Goal: Information Seeking & Learning: Learn about a topic

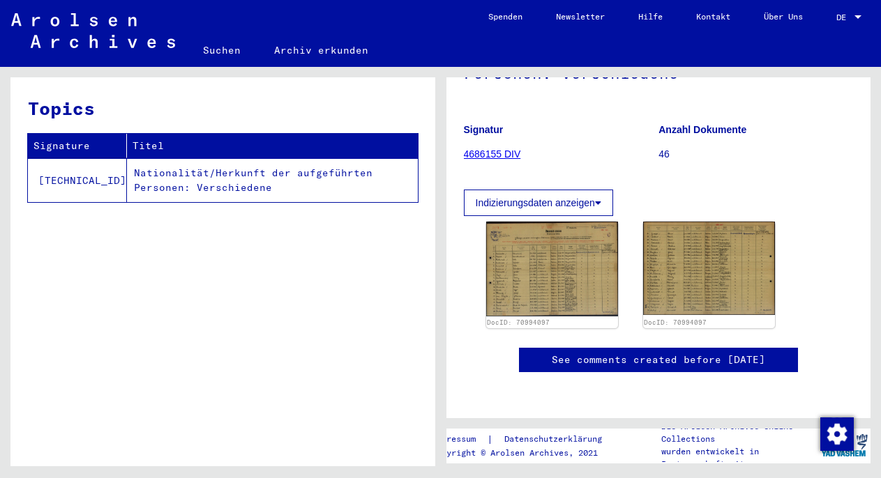
scroll to position [228, 0]
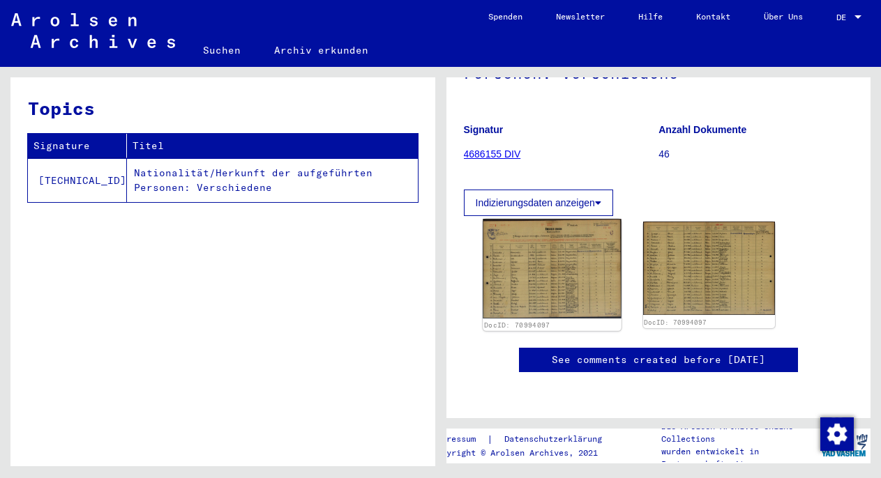
click at [574, 225] on img at bounding box center [552, 269] width 139 height 100
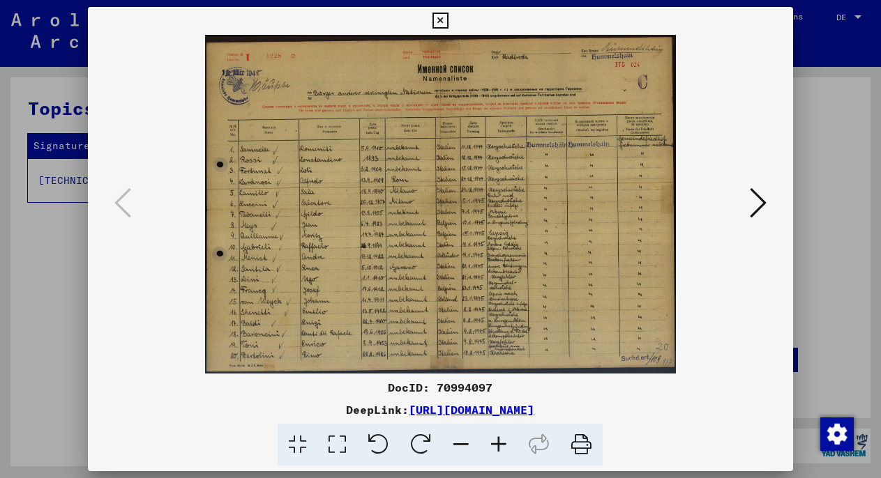
click at [834, 206] on div at bounding box center [440, 239] width 881 height 478
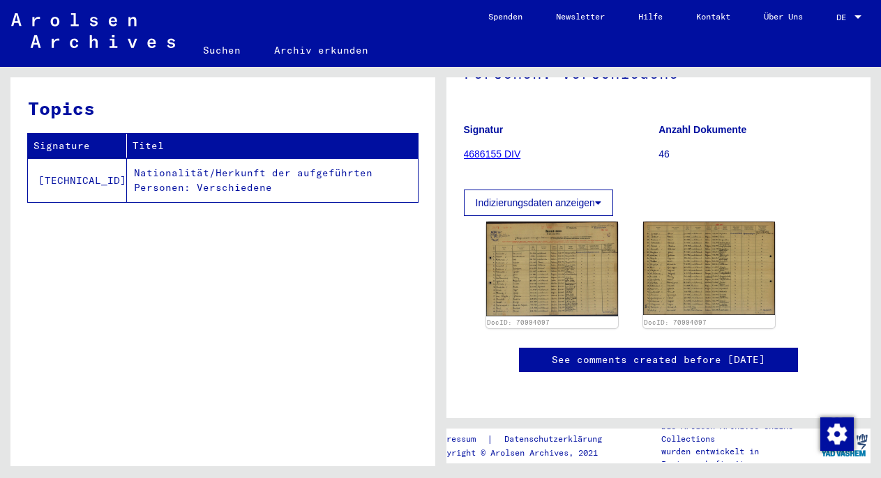
click at [557, 190] on button "Indizierungsdaten anzeigen" at bounding box center [538, 203] width 149 height 27
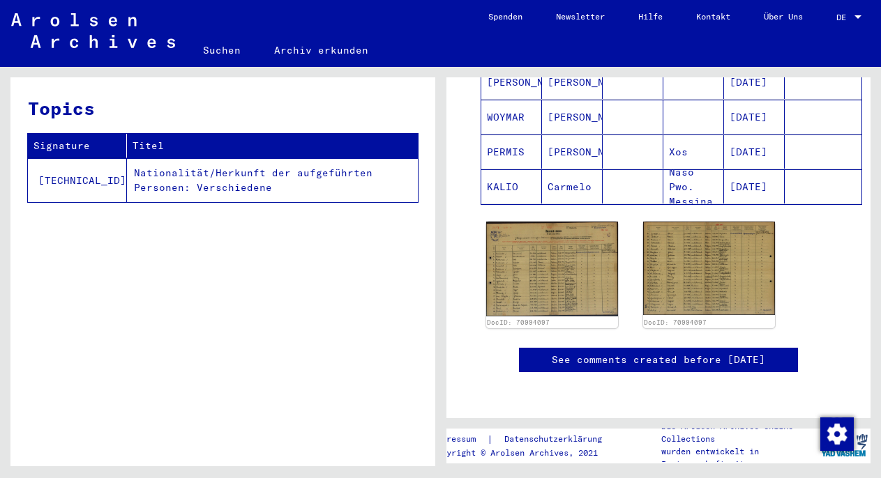
scroll to position [1802, 0]
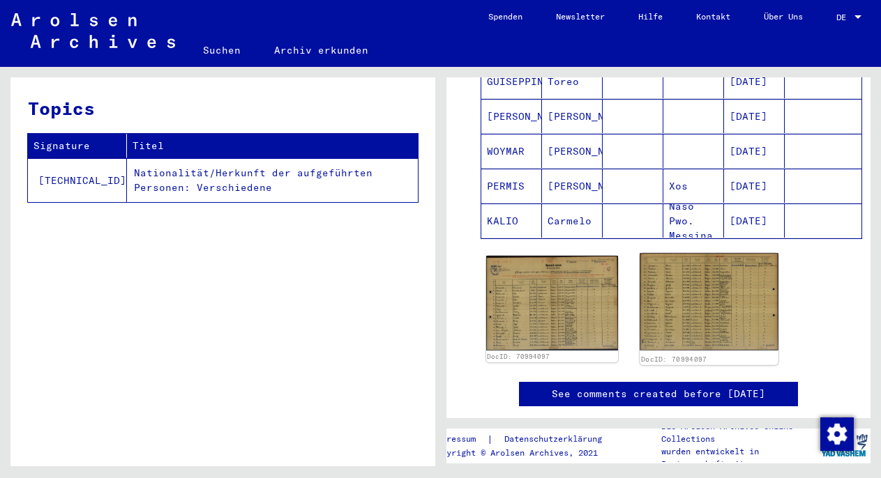
click at [717, 295] on img at bounding box center [709, 302] width 139 height 98
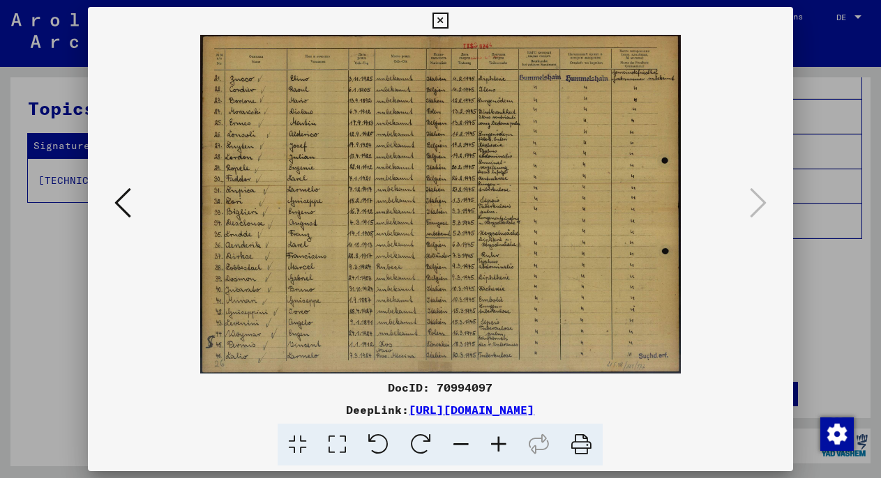
click at [496, 444] on icon at bounding box center [499, 445] width 38 height 43
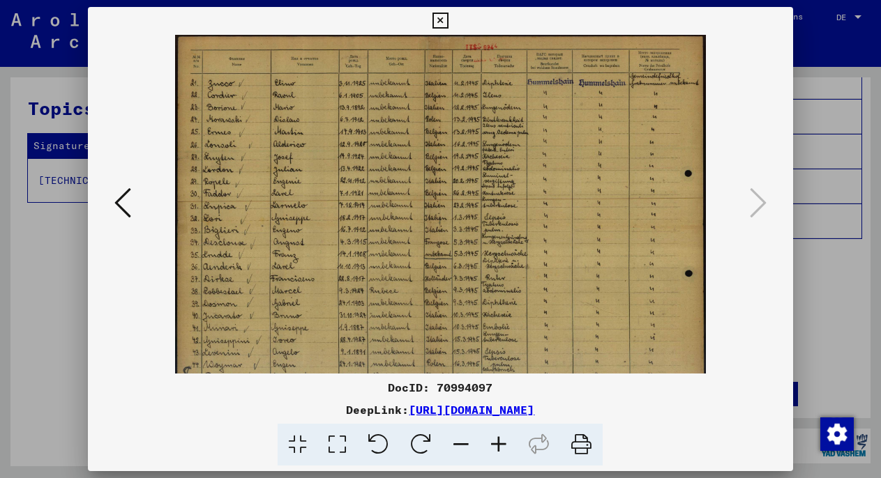
click at [496, 444] on icon at bounding box center [499, 445] width 38 height 43
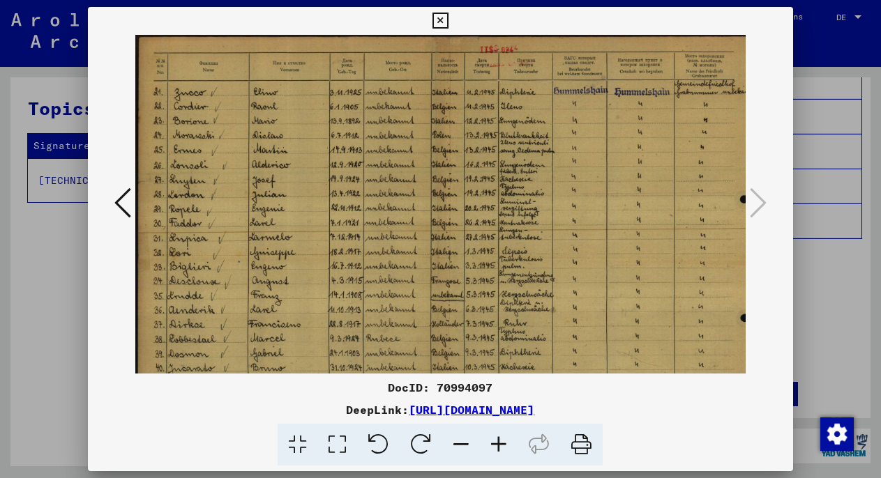
click at [496, 444] on icon at bounding box center [499, 445] width 38 height 43
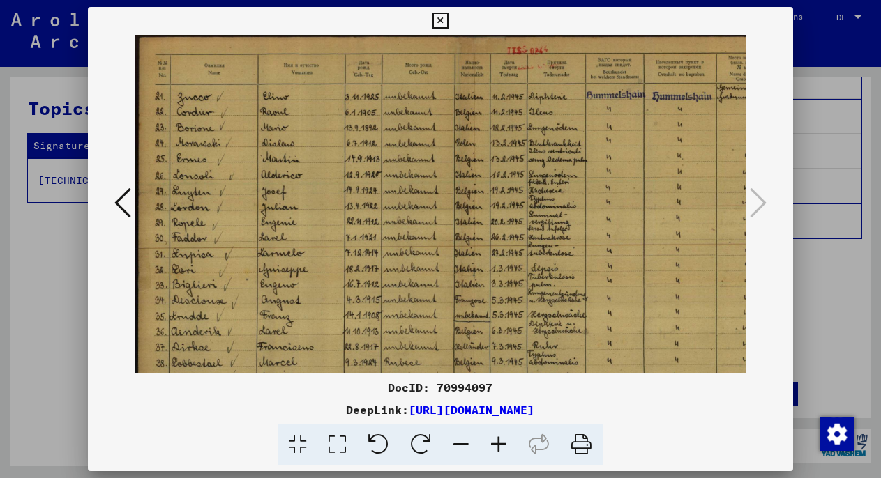
click at [496, 444] on icon at bounding box center [499, 445] width 38 height 43
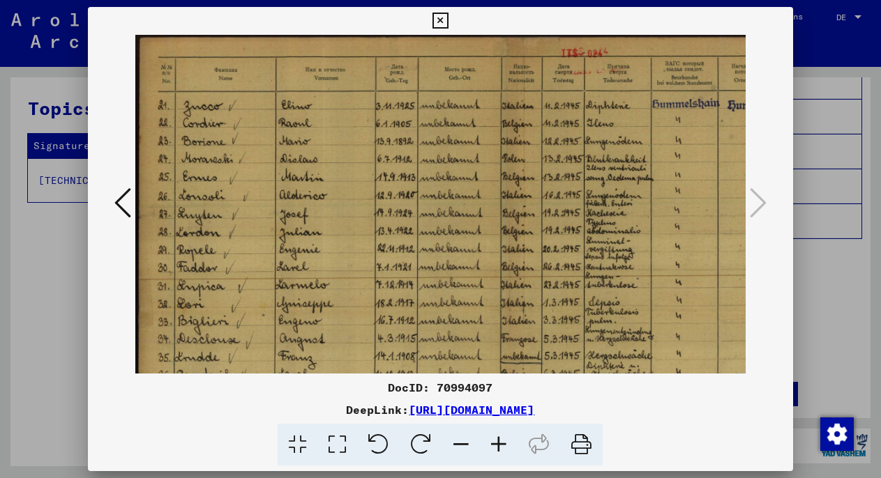
click at [496, 444] on icon at bounding box center [499, 445] width 38 height 43
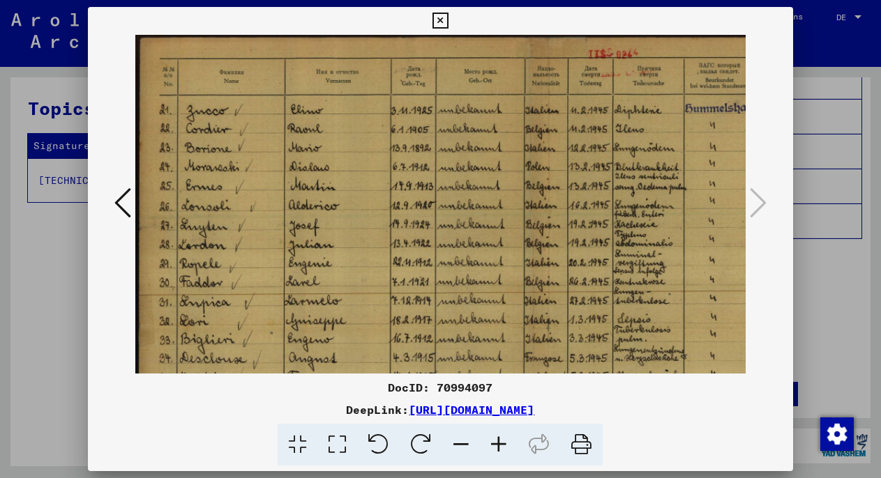
click at [496, 444] on icon at bounding box center [499, 445] width 38 height 43
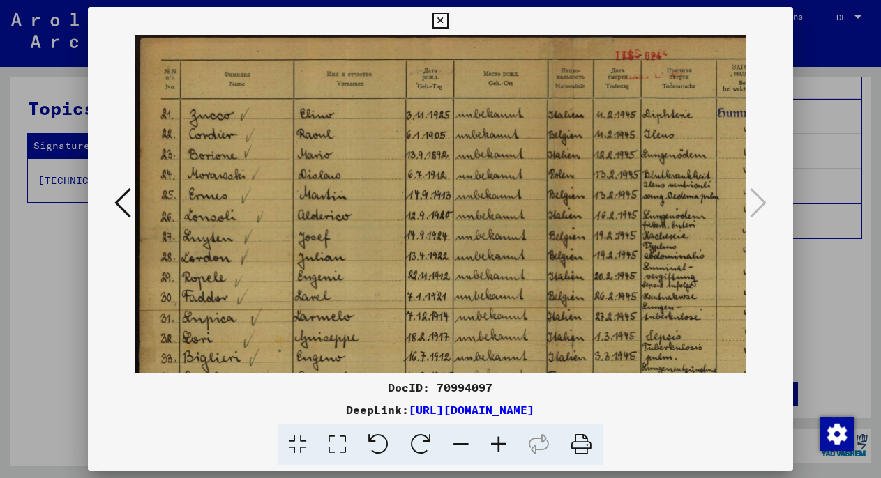
click at [496, 444] on icon at bounding box center [499, 445] width 38 height 43
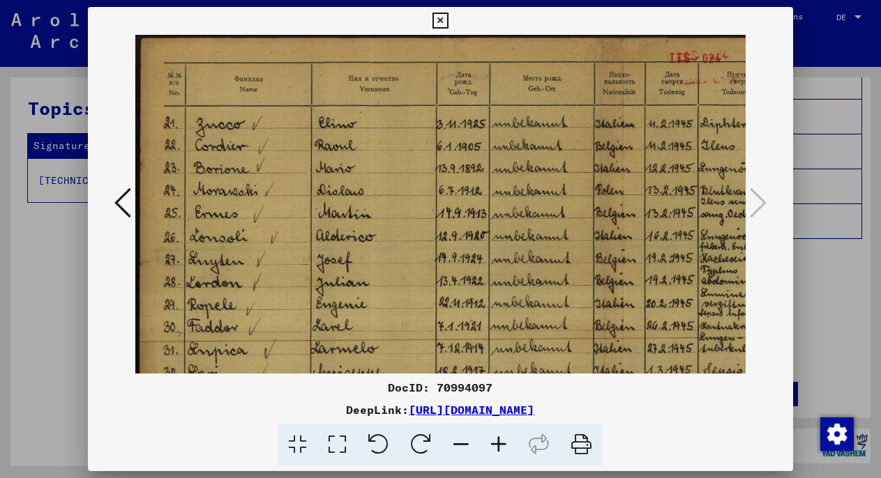
click at [496, 444] on icon at bounding box center [499, 445] width 38 height 43
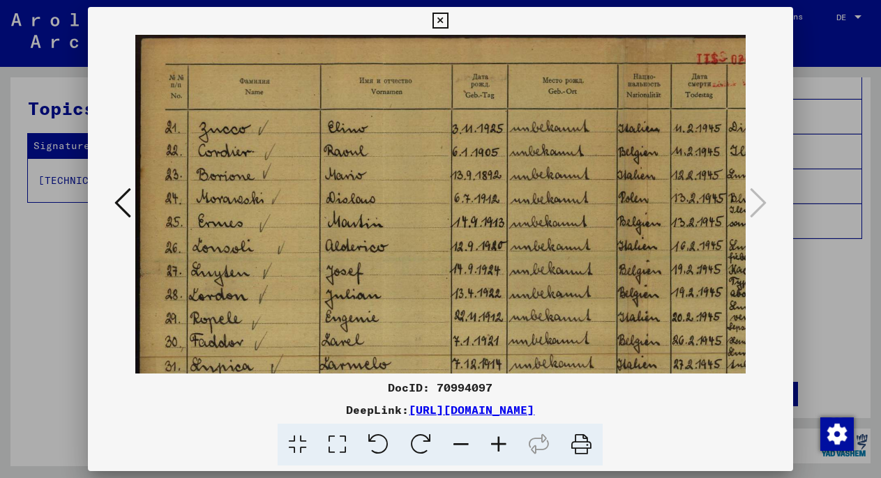
click at [496, 444] on icon at bounding box center [499, 445] width 38 height 43
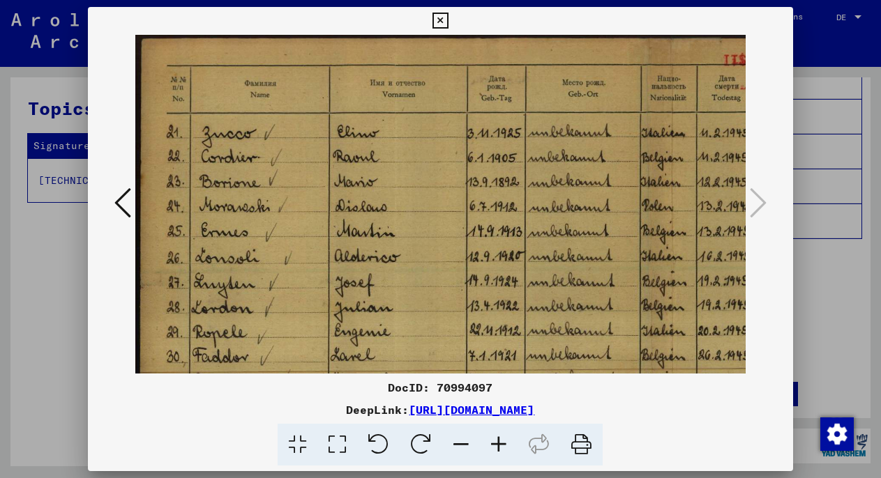
click at [496, 444] on icon at bounding box center [499, 445] width 38 height 43
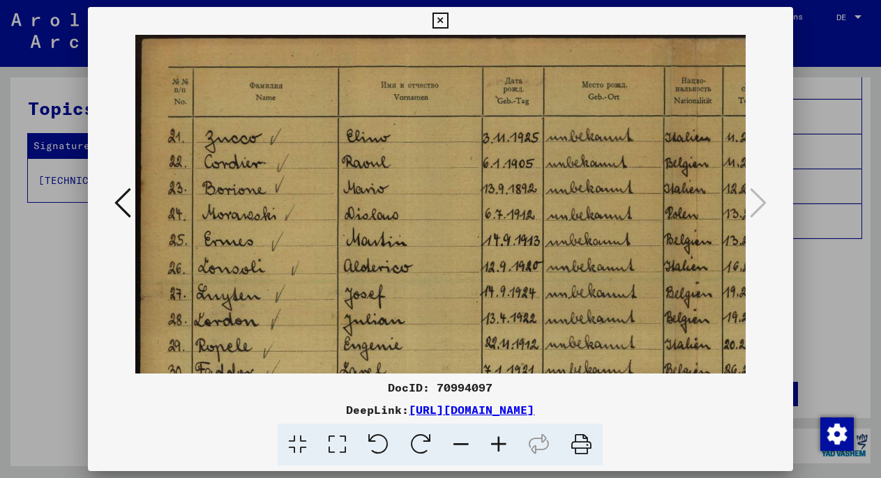
click at [496, 444] on icon at bounding box center [499, 445] width 38 height 43
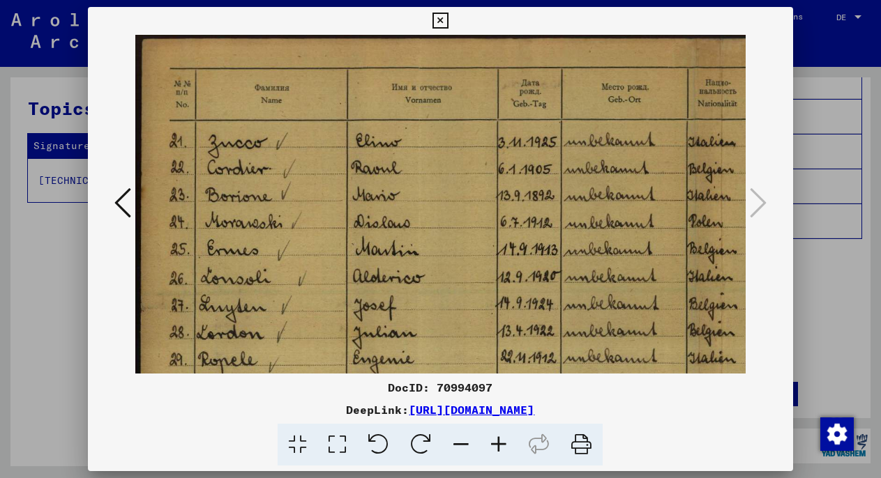
click at [804, 321] on div at bounding box center [440, 239] width 881 height 478
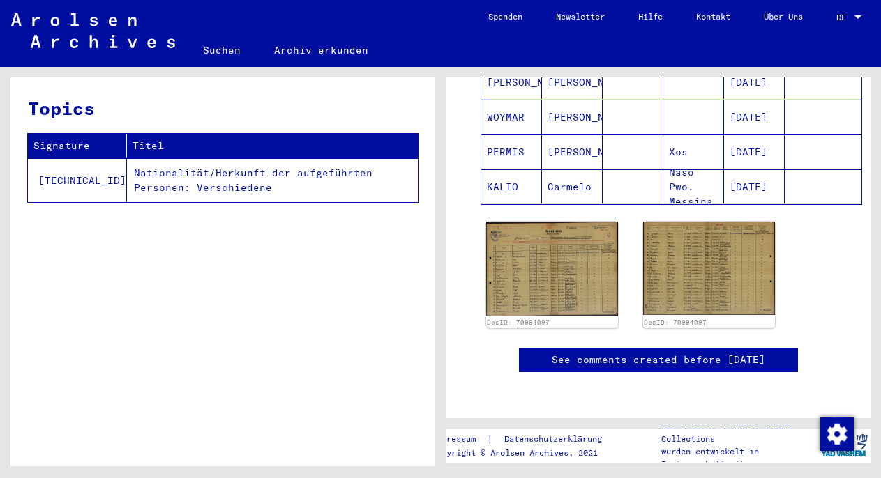
scroll to position [1981, 0]
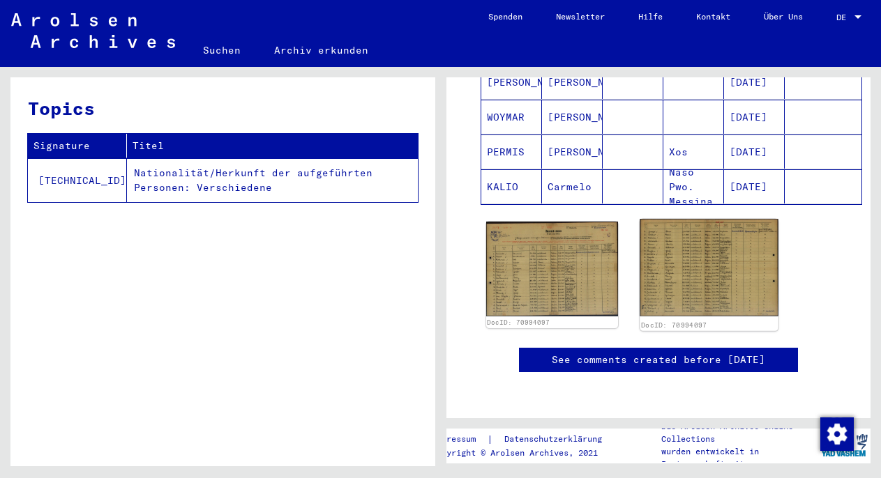
click at [688, 219] on img at bounding box center [709, 268] width 139 height 98
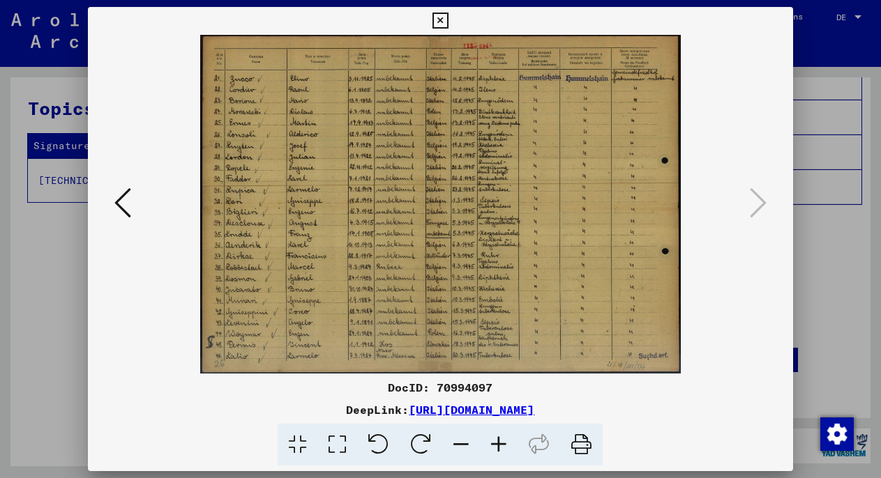
click at [497, 439] on icon at bounding box center [499, 445] width 38 height 43
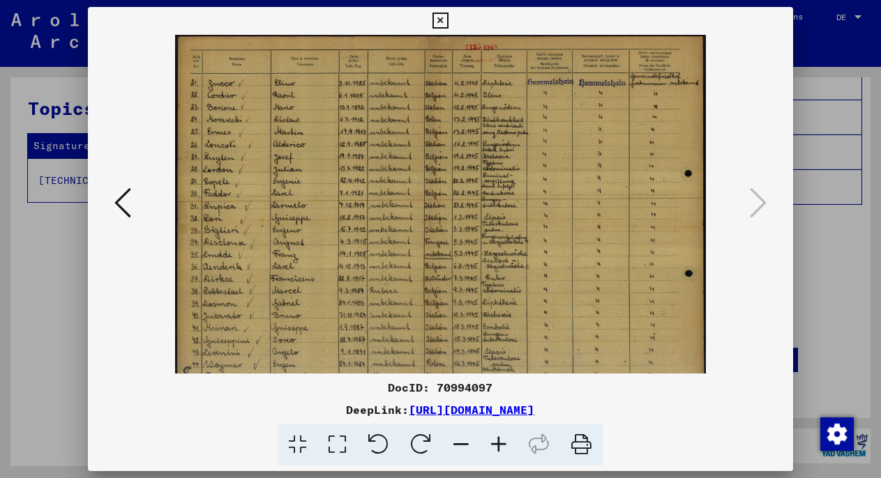
click at [497, 439] on icon at bounding box center [499, 445] width 38 height 43
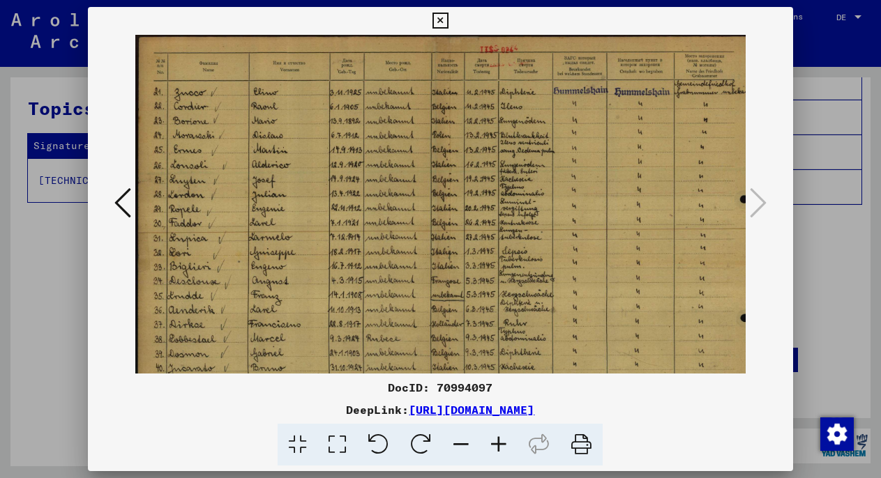
click at [497, 439] on icon at bounding box center [499, 445] width 38 height 43
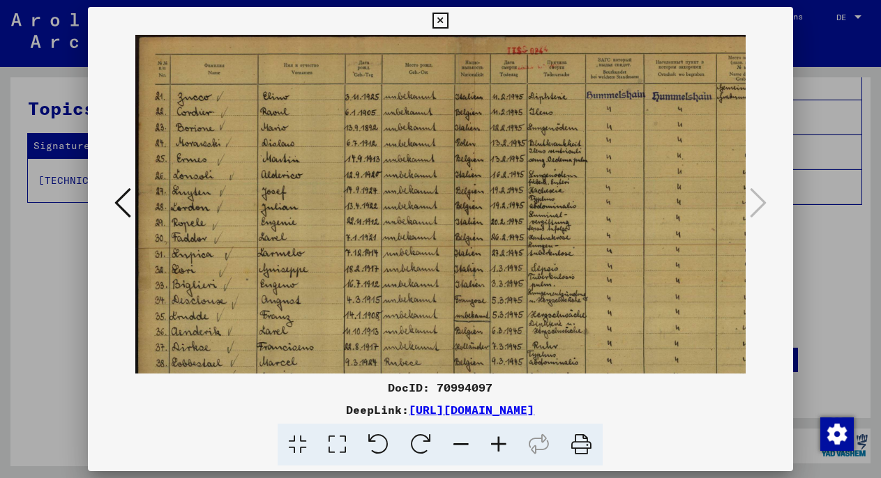
click at [497, 439] on icon at bounding box center [499, 445] width 38 height 43
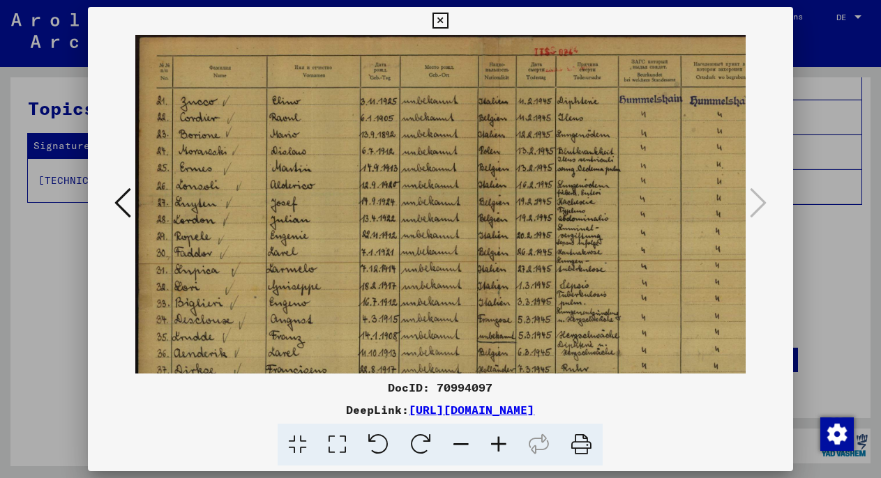
click at [497, 439] on icon at bounding box center [499, 445] width 38 height 43
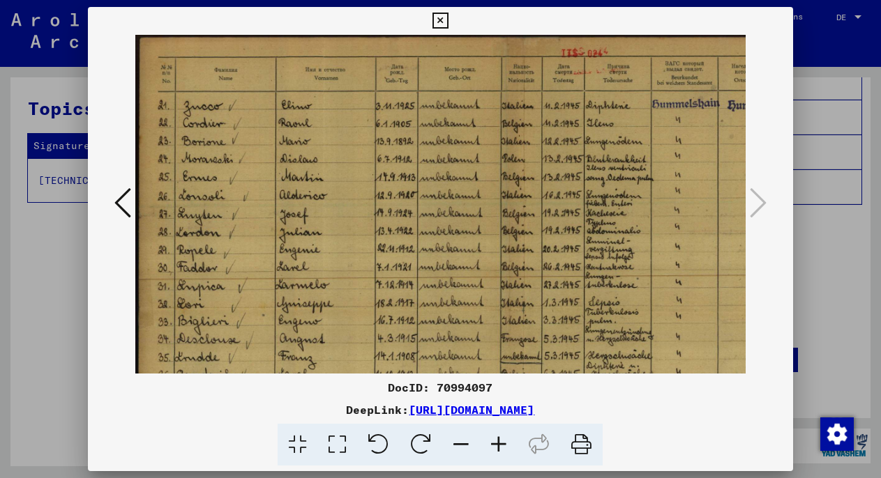
scroll to position [209, 0]
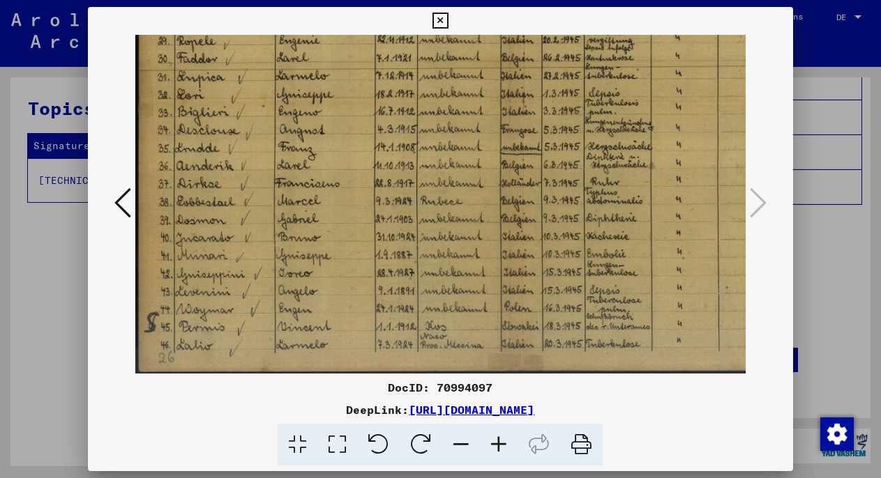
drag, startPoint x: 516, startPoint y: 326, endPoint x: 518, endPoint y: 84, distance: 242.0
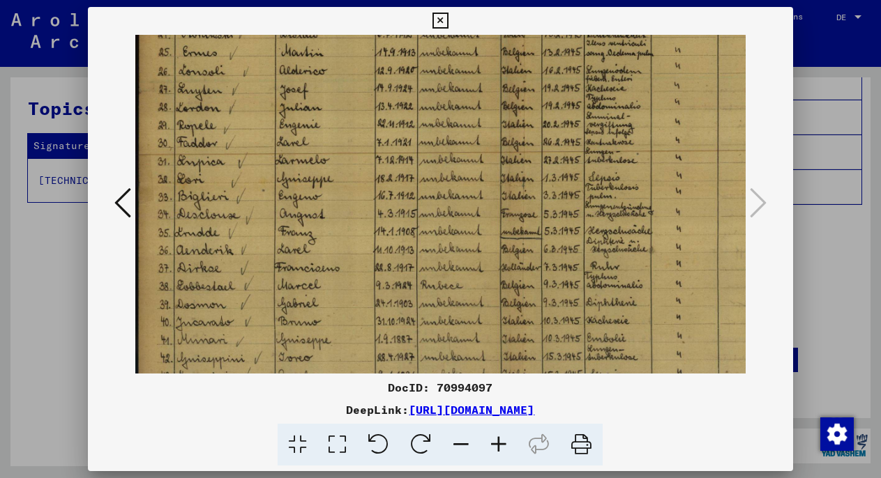
scroll to position [24, 0]
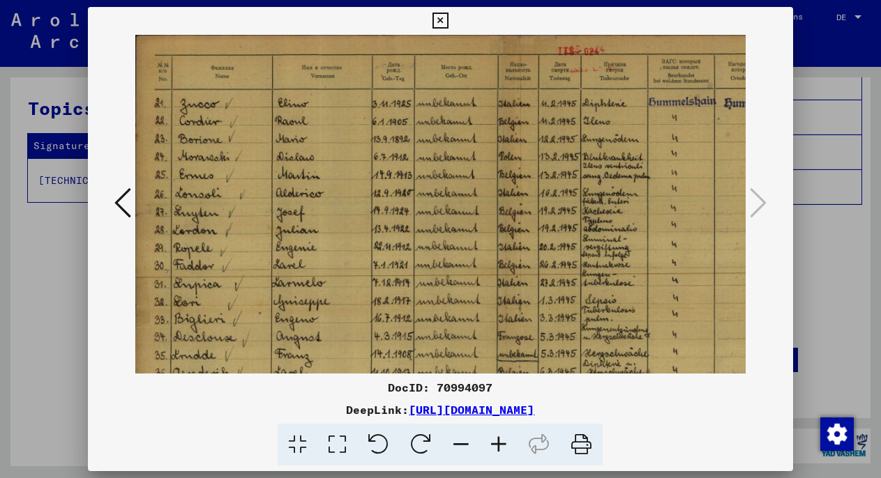
drag, startPoint x: 451, startPoint y: 95, endPoint x: 446, endPoint y: 302, distance: 207.2
click at [446, 302] on img at bounding box center [520, 307] width 778 height 548
click at [840, 325] on div at bounding box center [440, 239] width 881 height 478
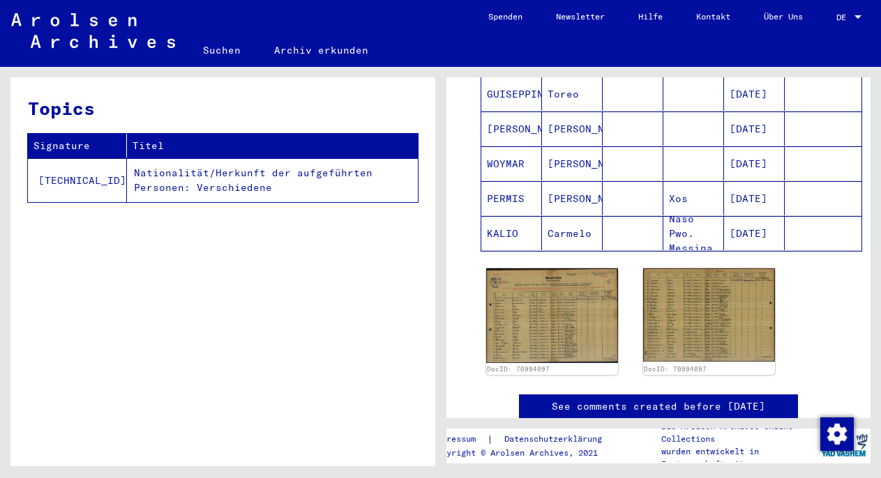
scroll to position [1797, 0]
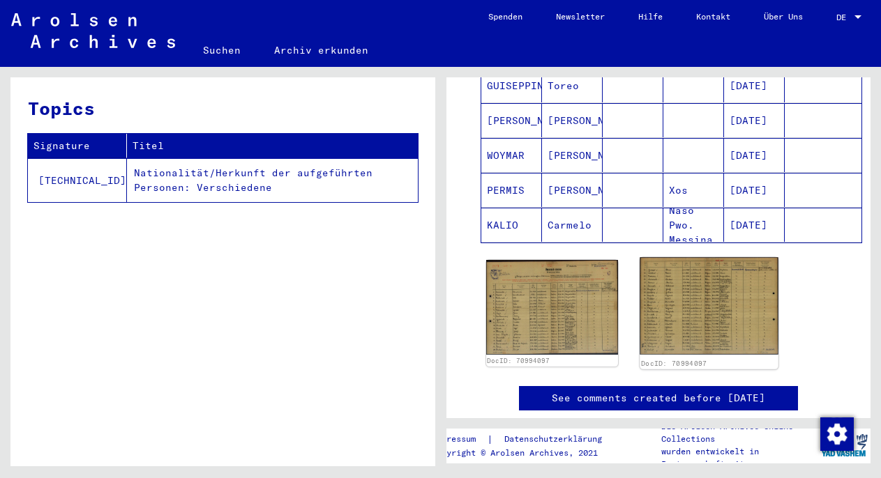
click at [737, 312] on img at bounding box center [709, 306] width 139 height 98
